Goal: Transaction & Acquisition: Purchase product/service

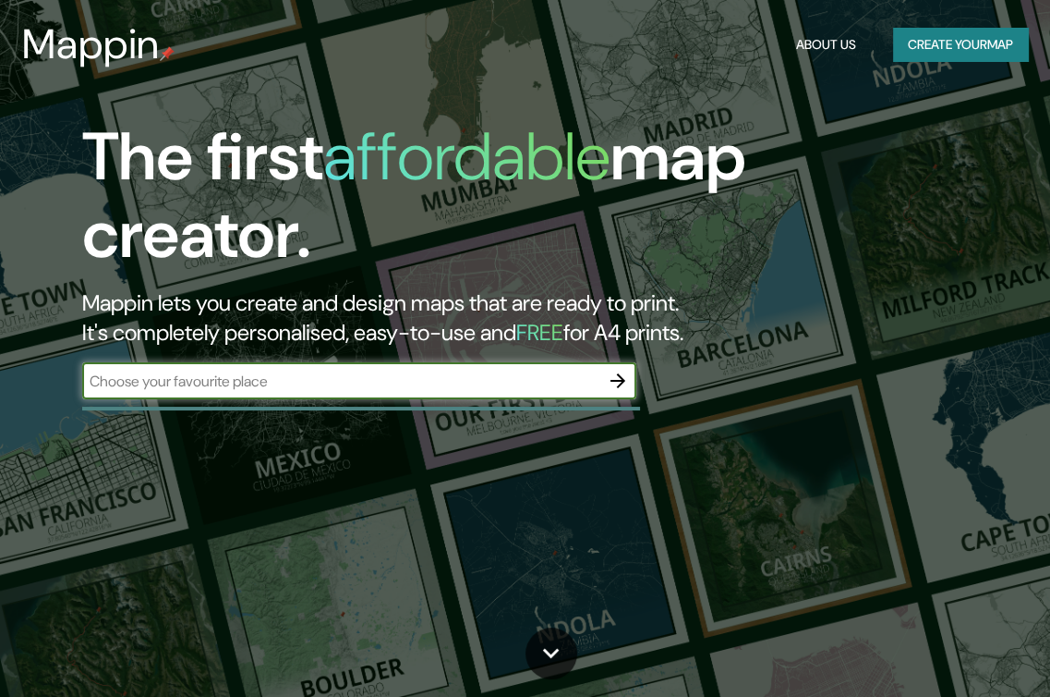
click at [469, 376] on input "text" at bounding box center [340, 380] width 517 height 21
type input "huanchaquito"
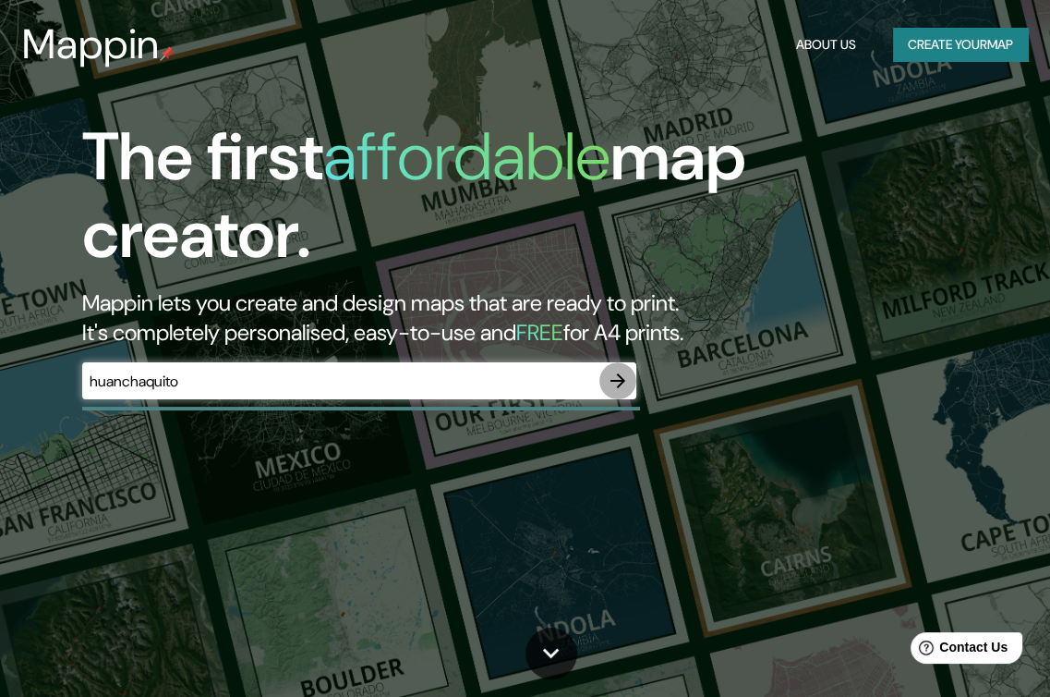
click at [618, 382] on icon "button" at bounding box center [618, 381] width 22 height 22
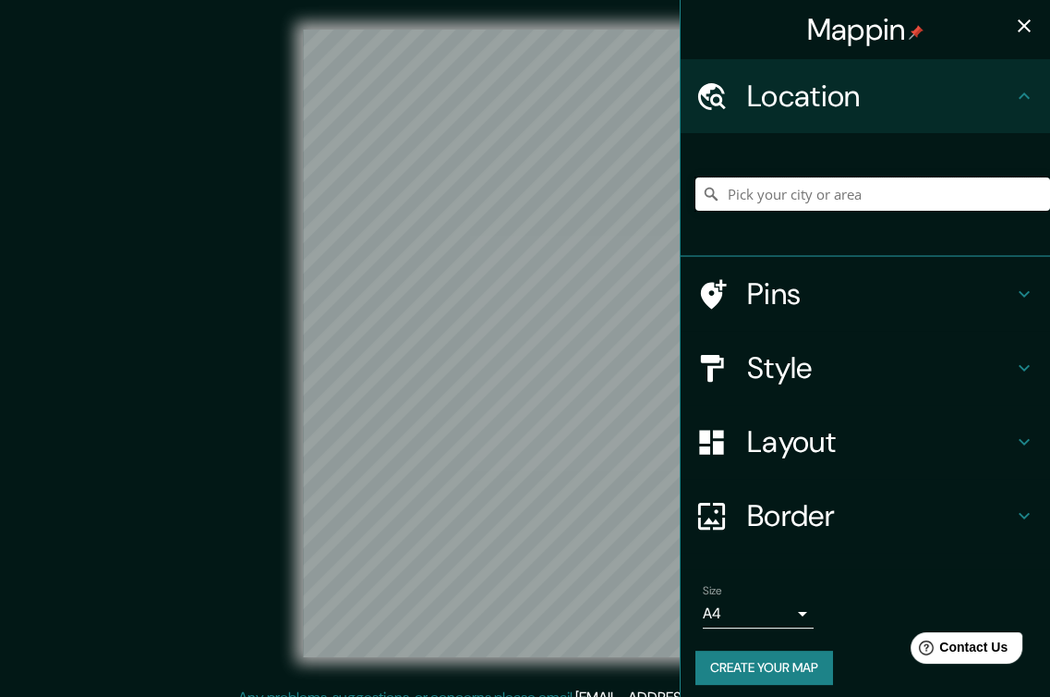
click at [789, 193] on input "Pick your city or area" at bounding box center [873, 193] width 355 height 33
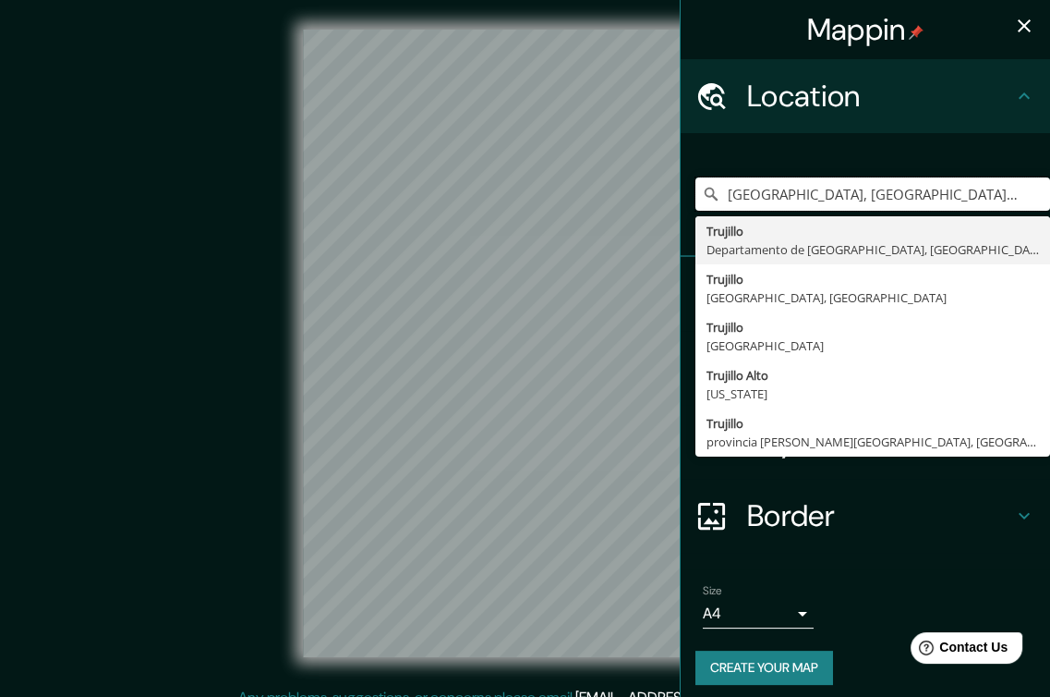
type input "[GEOGRAPHIC_DATA], [GEOGRAPHIC_DATA], [GEOGRAPHIC_DATA]"
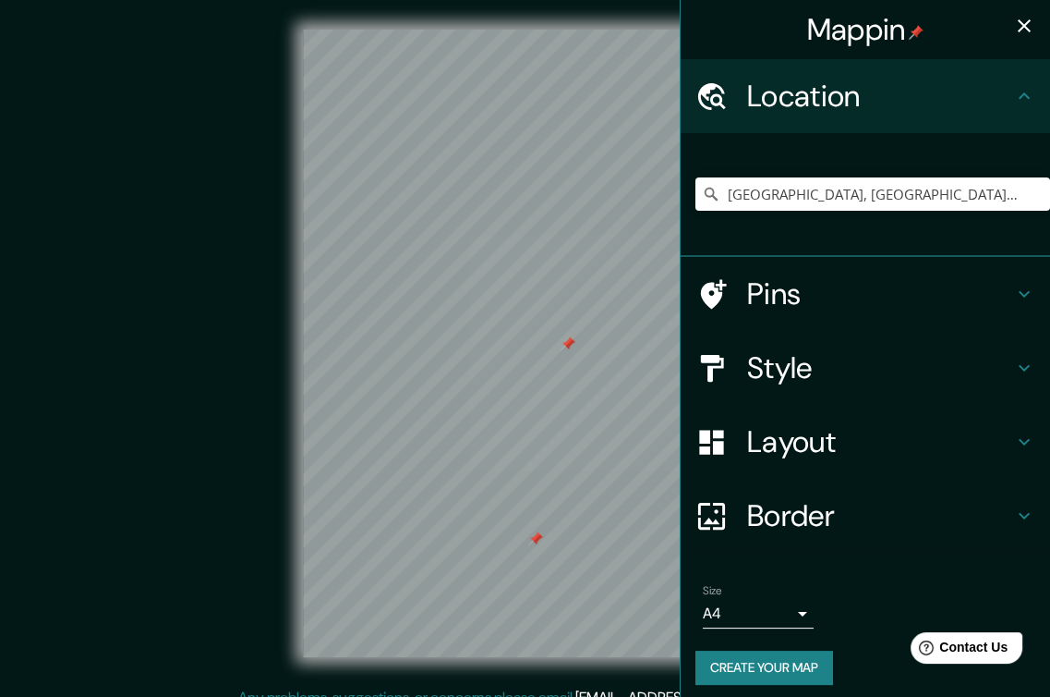
click at [539, 542] on div at bounding box center [535, 538] width 15 height 15
click at [566, 343] on div at bounding box center [568, 343] width 15 height 15
click at [793, 507] on h4 "Border" at bounding box center [880, 515] width 266 height 37
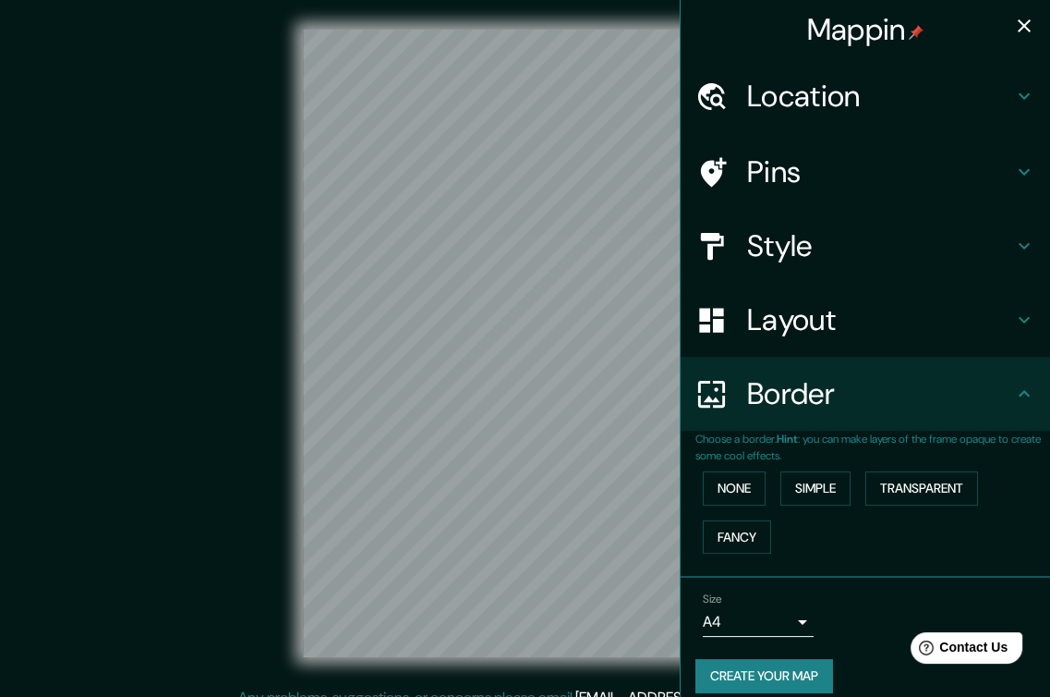
click at [758, 480] on div "None Simple Transparent Fancy" at bounding box center [873, 512] width 355 height 97
click at [746, 486] on button "None" at bounding box center [734, 488] width 63 height 34
click at [734, 500] on button "None" at bounding box center [734, 488] width 63 height 34
click at [895, 483] on button "Transparent" at bounding box center [922, 488] width 113 height 34
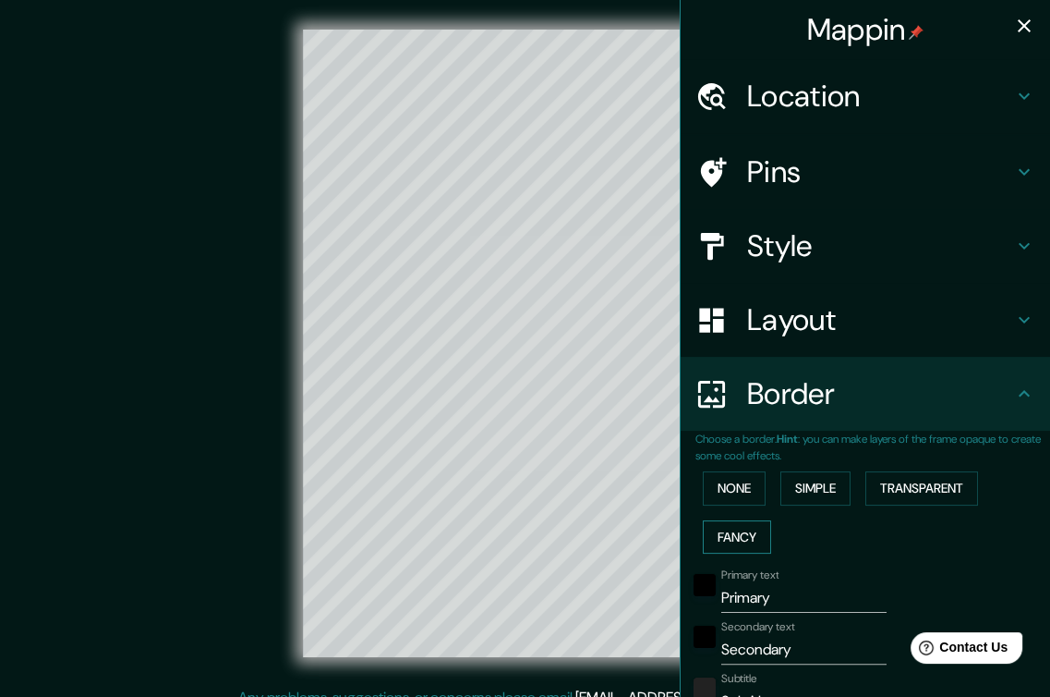
click at [734, 536] on button "Fancy" at bounding box center [737, 537] width 68 height 34
click at [742, 488] on button "None" at bounding box center [734, 488] width 63 height 34
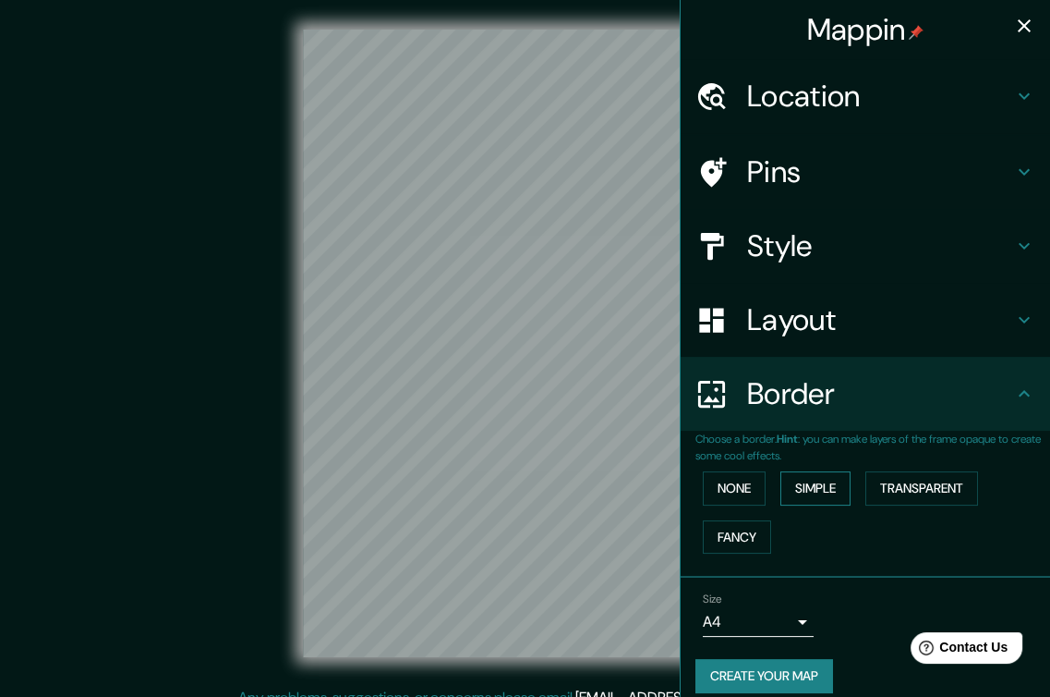
click at [801, 485] on button "Simple" at bounding box center [816, 488] width 70 height 34
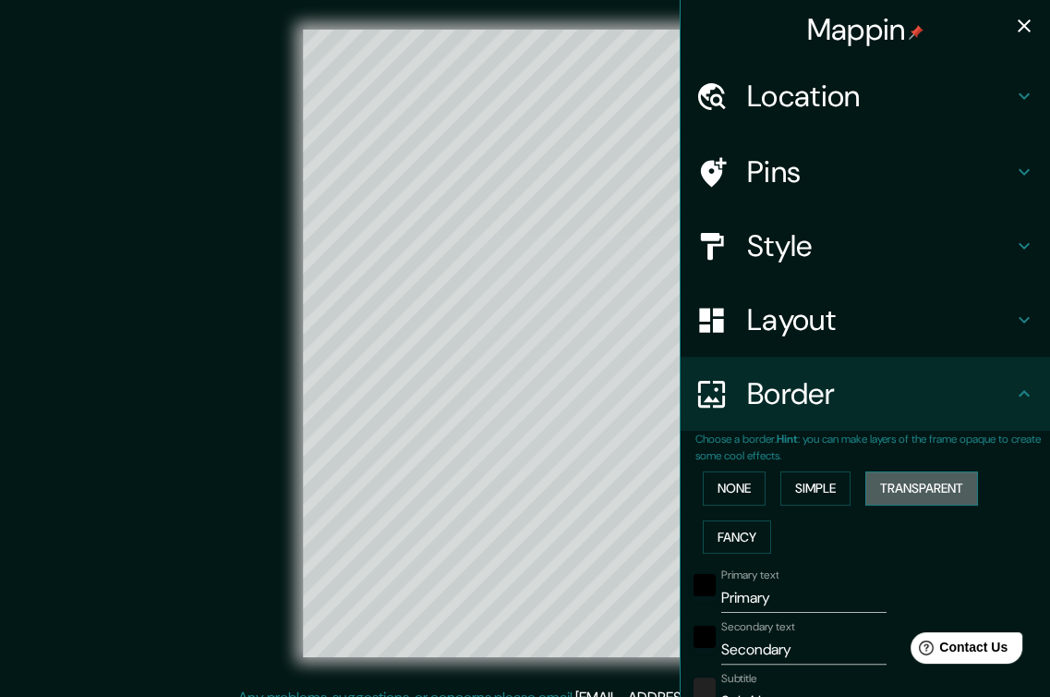
click at [934, 495] on button "Transparent" at bounding box center [922, 488] width 113 height 34
click at [735, 532] on button "Fancy" at bounding box center [737, 537] width 68 height 34
click at [732, 500] on button "None" at bounding box center [734, 488] width 63 height 34
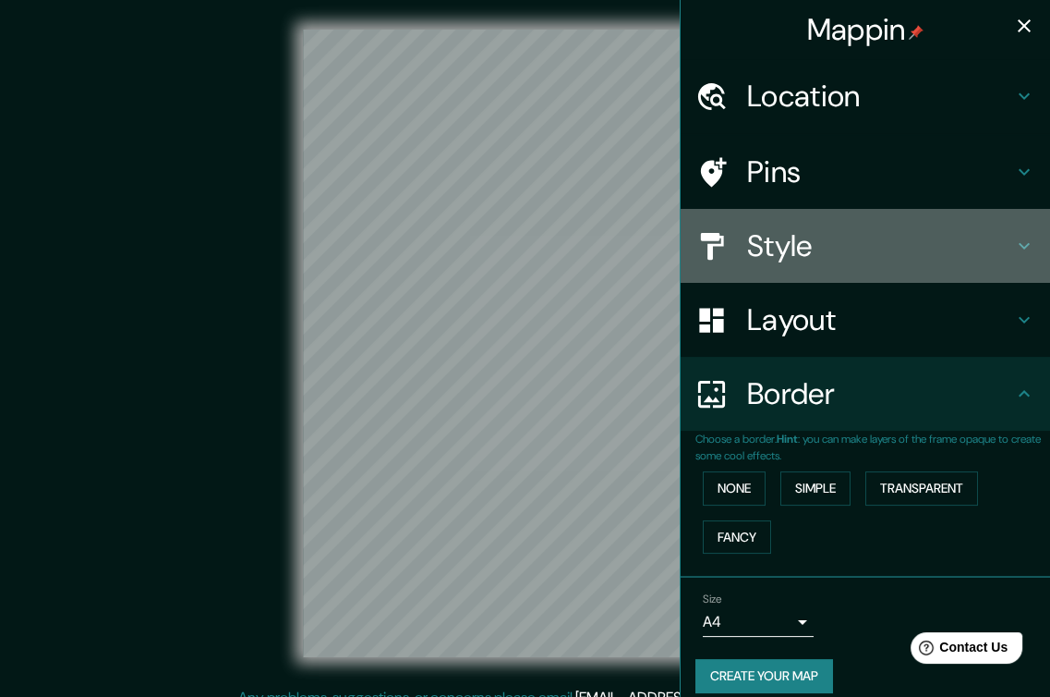
click at [769, 244] on h4 "Style" at bounding box center [880, 245] width 266 height 37
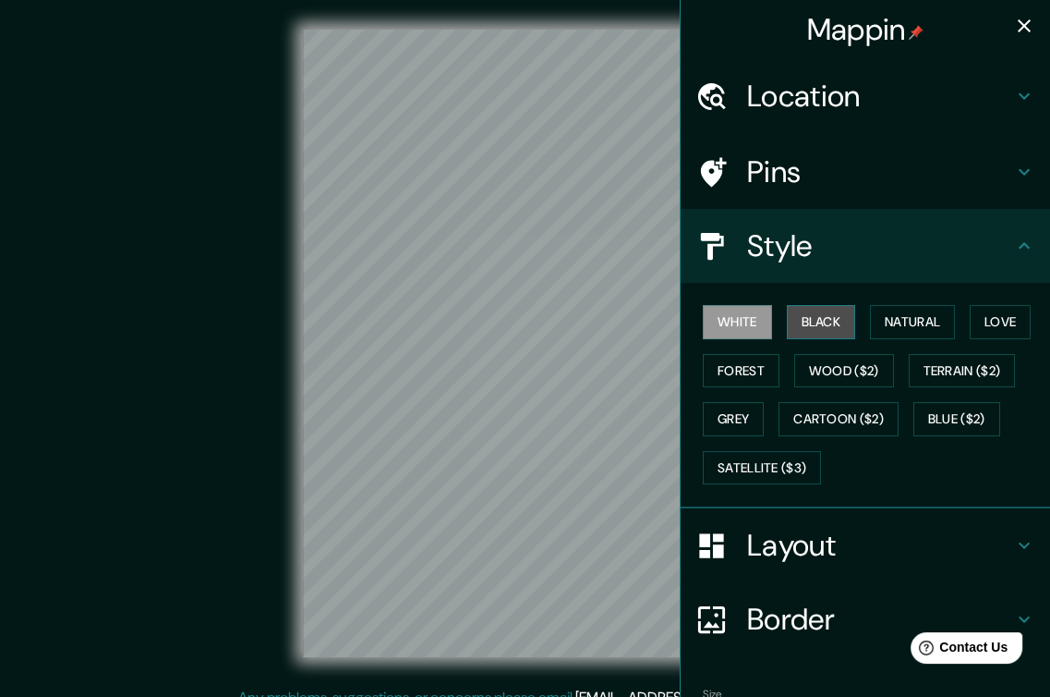
click at [803, 317] on button "Black" at bounding box center [821, 322] width 69 height 34
click at [731, 314] on button "White" at bounding box center [737, 322] width 69 height 34
click at [812, 327] on button "Black" at bounding box center [821, 322] width 69 height 34
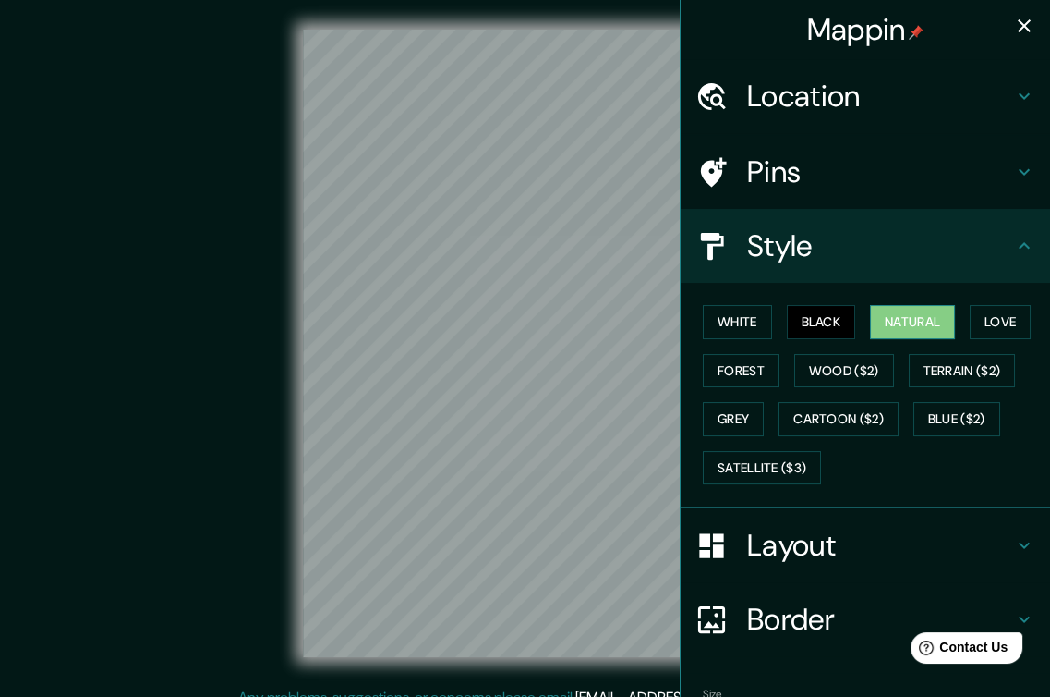
click at [908, 329] on button "Natural" at bounding box center [912, 322] width 85 height 34
click at [990, 310] on button "Love" at bounding box center [1000, 322] width 61 height 34
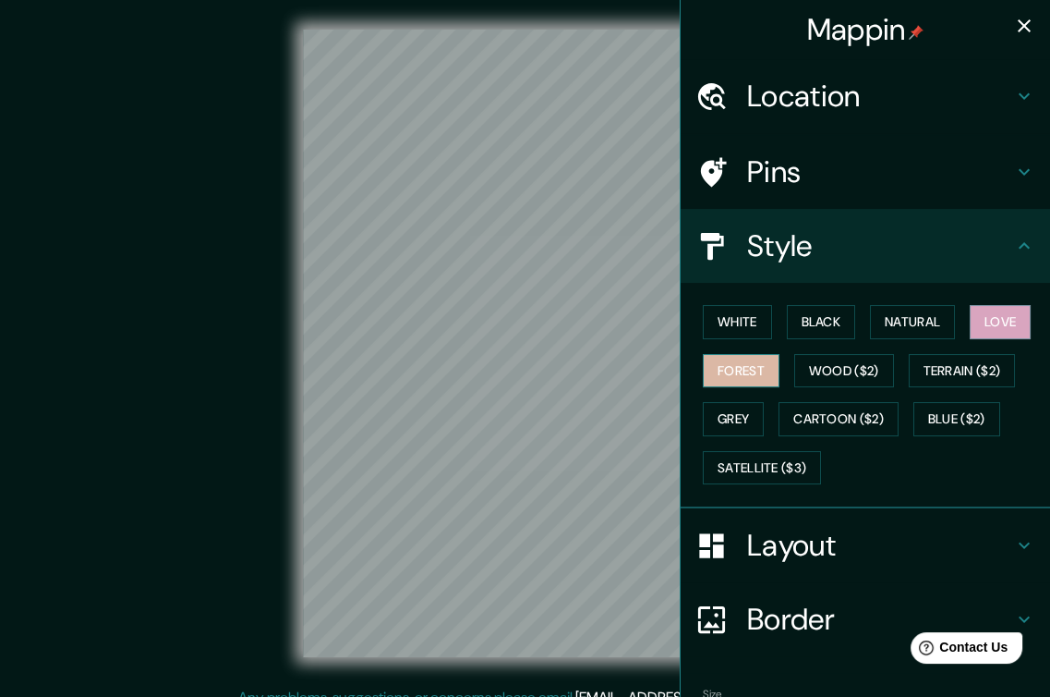
click at [713, 373] on button "Forest" at bounding box center [741, 371] width 77 height 34
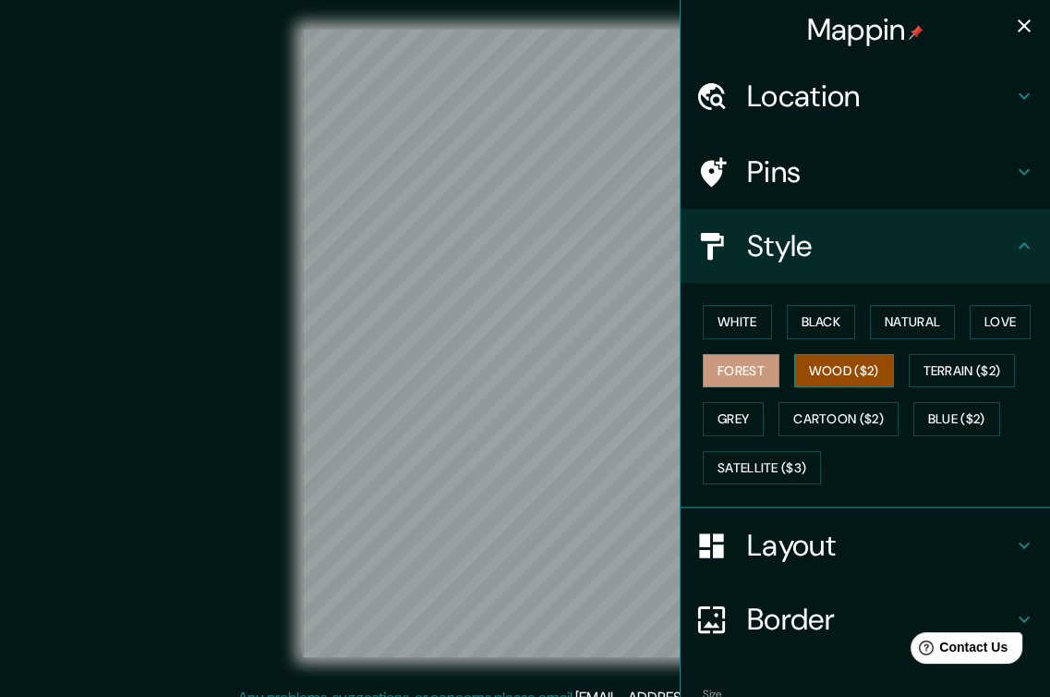
click at [852, 378] on button "Wood ($2)" at bounding box center [845, 371] width 100 height 34
click at [971, 382] on button "Terrain ($2)" at bounding box center [962, 371] width 107 height 34
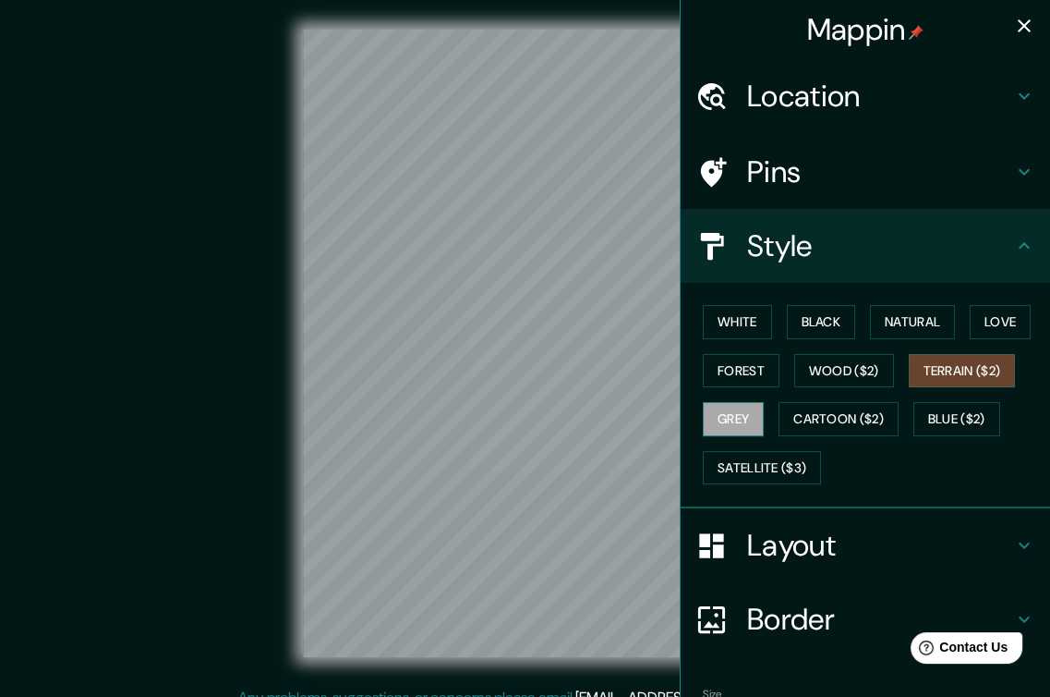
click at [732, 424] on button "Grey" at bounding box center [733, 419] width 61 height 34
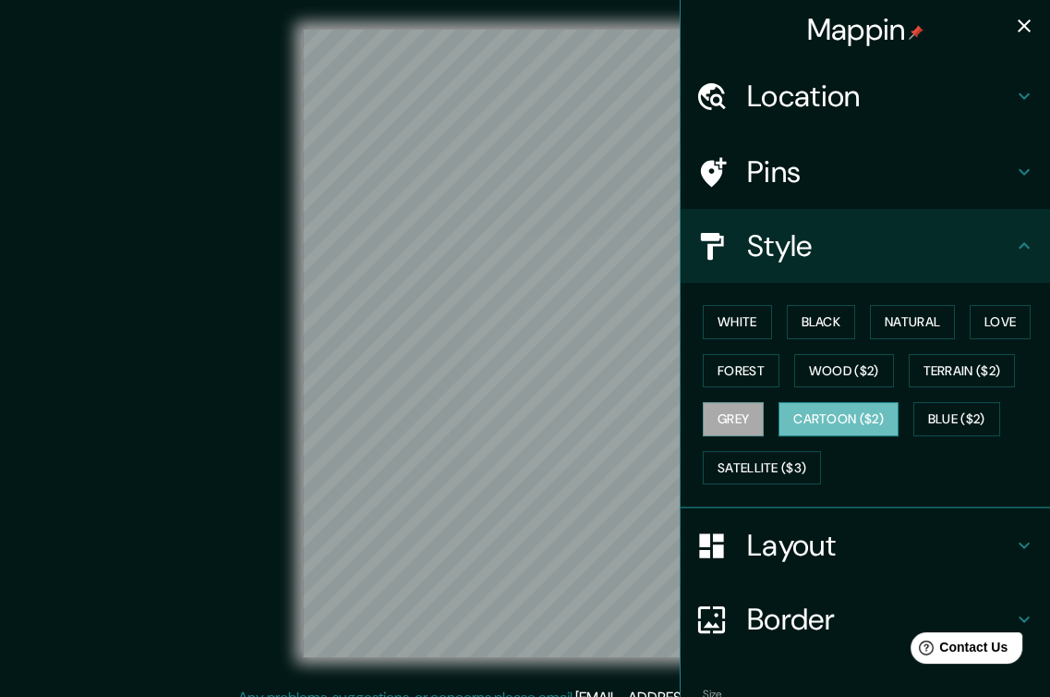
click at [795, 424] on button "Cartoon ($2)" at bounding box center [839, 419] width 120 height 34
click at [953, 424] on button "Blue ($2)" at bounding box center [957, 419] width 87 height 34
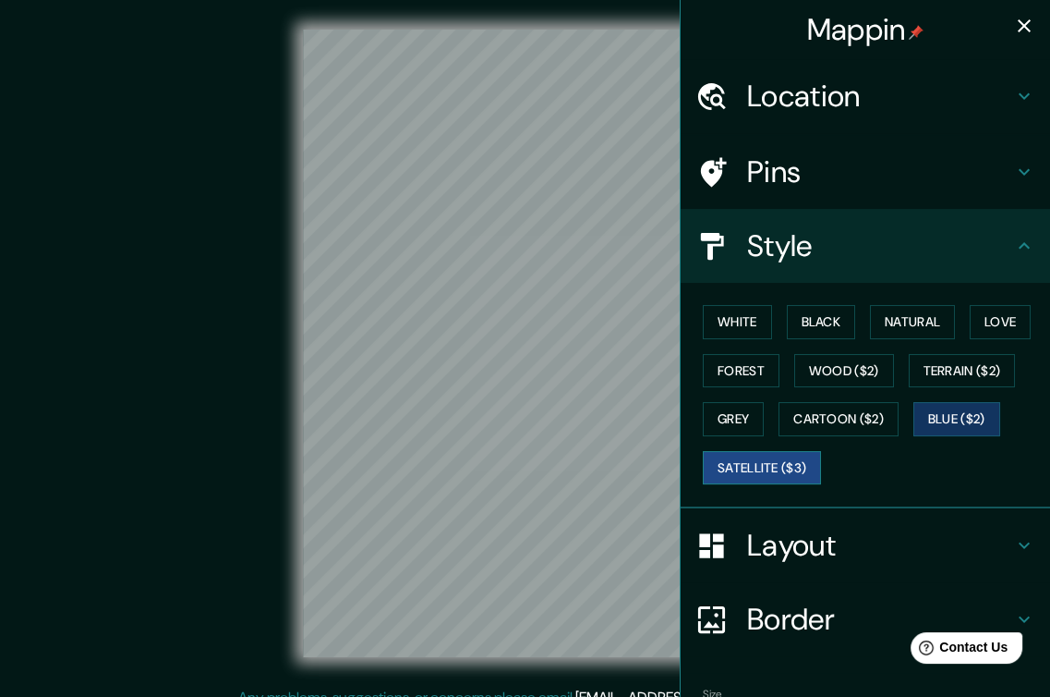
click at [781, 465] on button "Satellite ($3)" at bounding box center [762, 468] width 118 height 34
click at [721, 414] on button "Grey" at bounding box center [733, 419] width 61 height 34
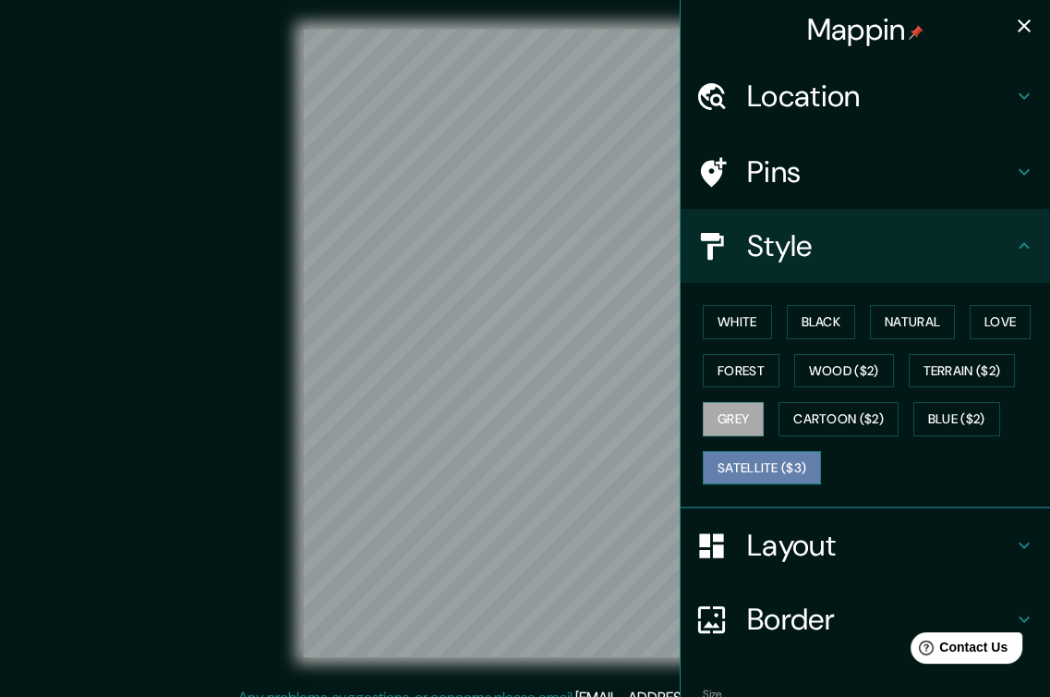
click at [768, 451] on button "Satellite ($3)" at bounding box center [762, 468] width 118 height 34
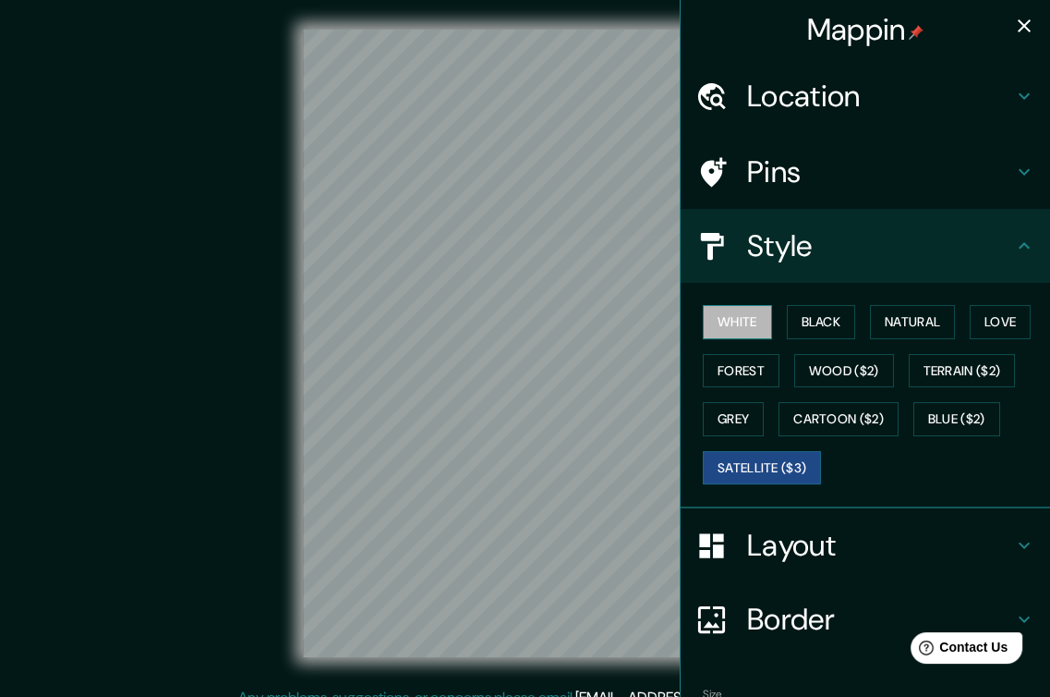
click at [734, 314] on button "White" at bounding box center [737, 322] width 69 height 34
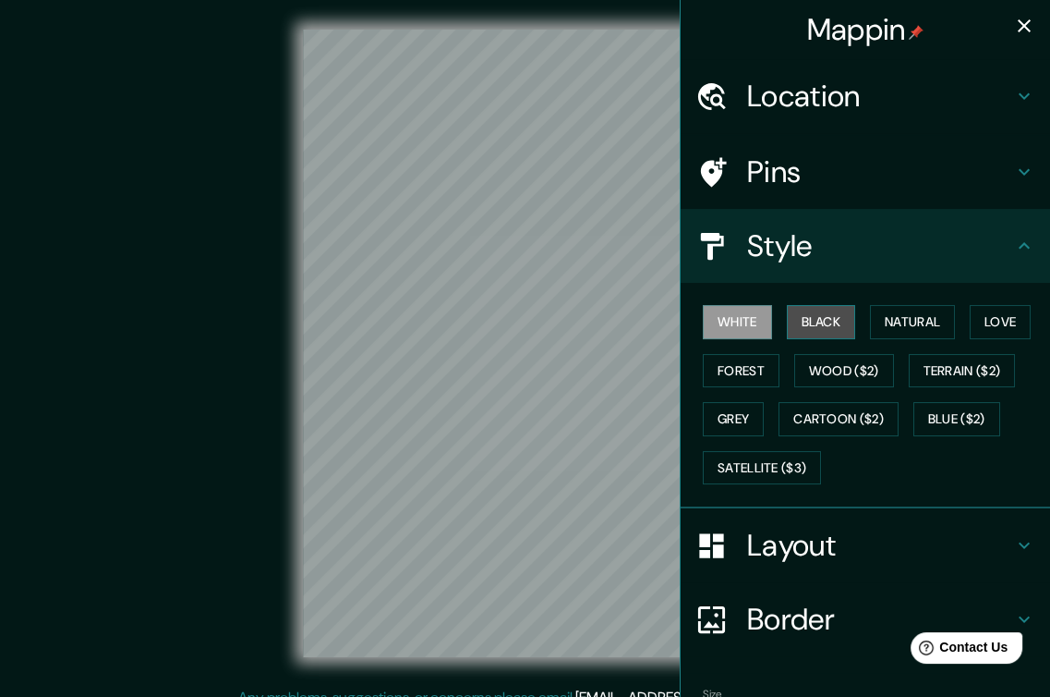
click at [835, 320] on button "Black" at bounding box center [821, 322] width 69 height 34
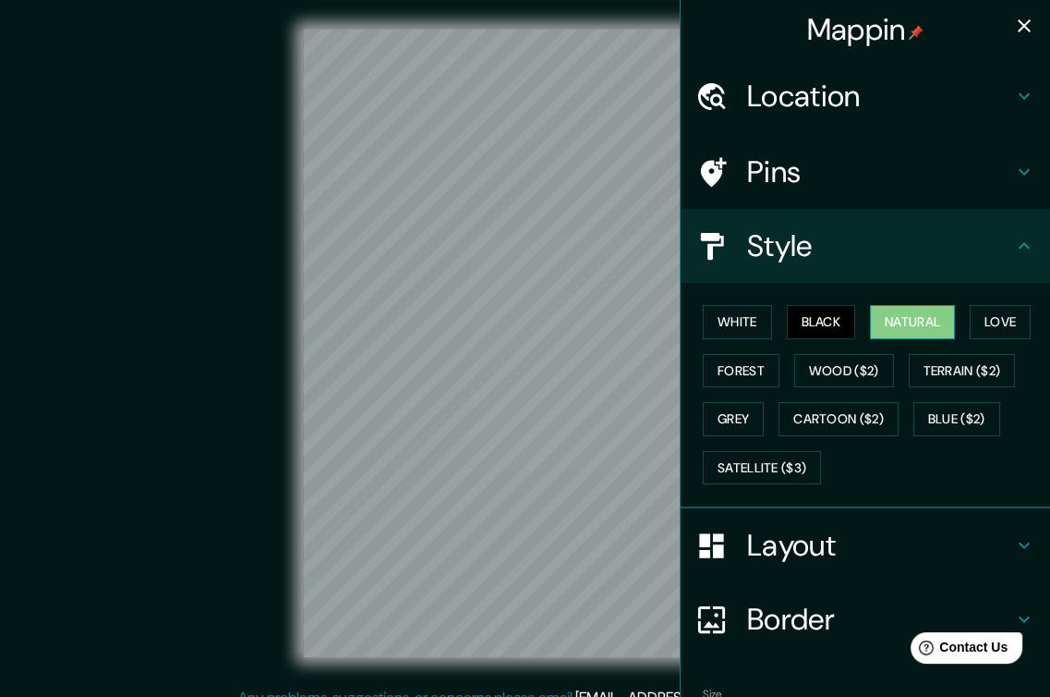
click at [907, 323] on button "Natural" at bounding box center [912, 322] width 85 height 34
